Goal: Task Accomplishment & Management: Manage account settings

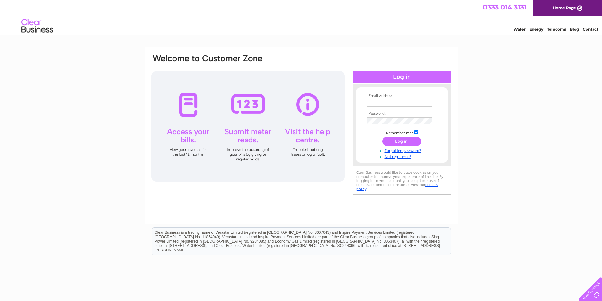
click at [186, 102] on div at bounding box center [247, 126] width 193 height 111
click at [381, 103] on input "text" at bounding box center [400, 104] width 66 height 8
type input "lisa.duffy@the-trust.org.uk"
click at [412, 142] on input "submit" at bounding box center [402, 141] width 39 height 9
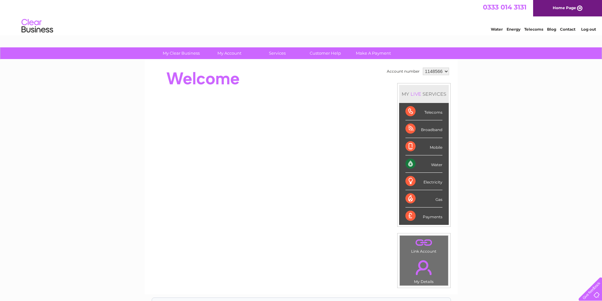
click at [436, 163] on div "Water" at bounding box center [424, 164] width 37 height 17
click at [434, 165] on div "Water" at bounding box center [424, 164] width 37 height 17
click at [447, 72] on select "1148566" at bounding box center [436, 72] width 26 height 8
click at [469, 96] on div "My Clear Business Login Details My Details My Preferences Link Account My Accou…" at bounding box center [301, 224] width 602 height 355
